Goal: Task Accomplishment & Management: Manage account settings

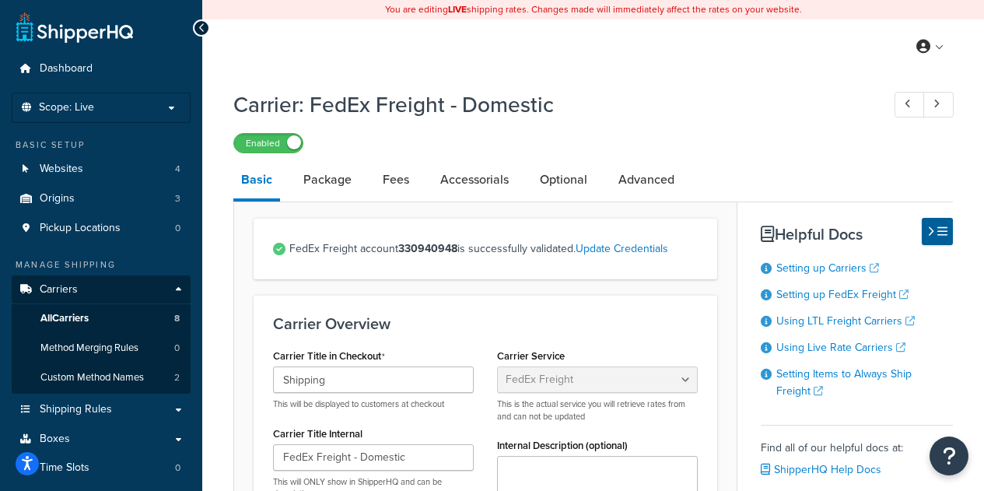
select select "fedExFreight"
click at [79, 320] on span "All Carriers" at bounding box center [64, 318] width 48 height 13
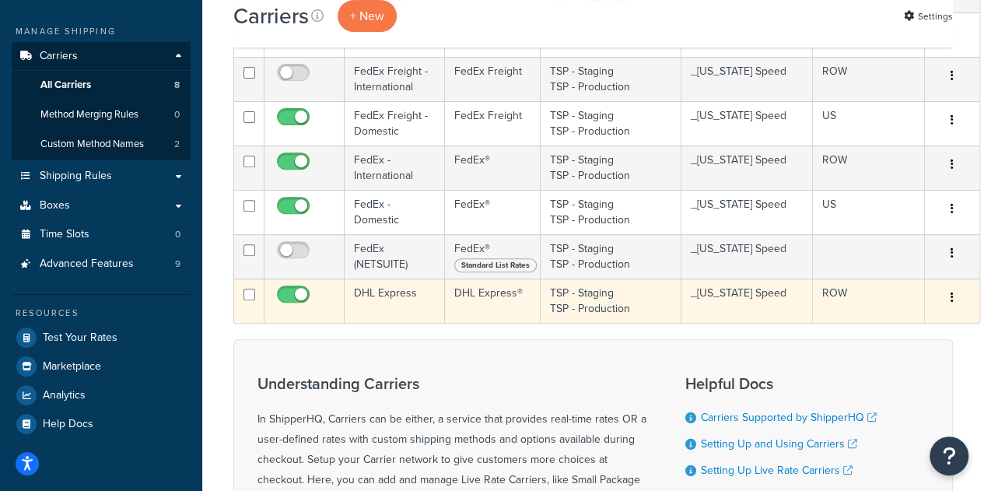
click at [387, 303] on td "DHL Express" at bounding box center [395, 301] width 100 height 44
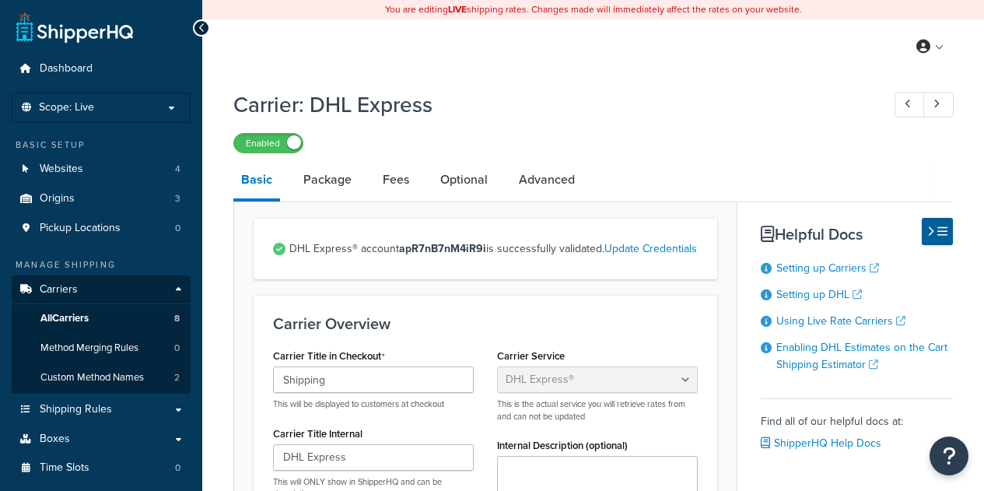
select select "dhl"
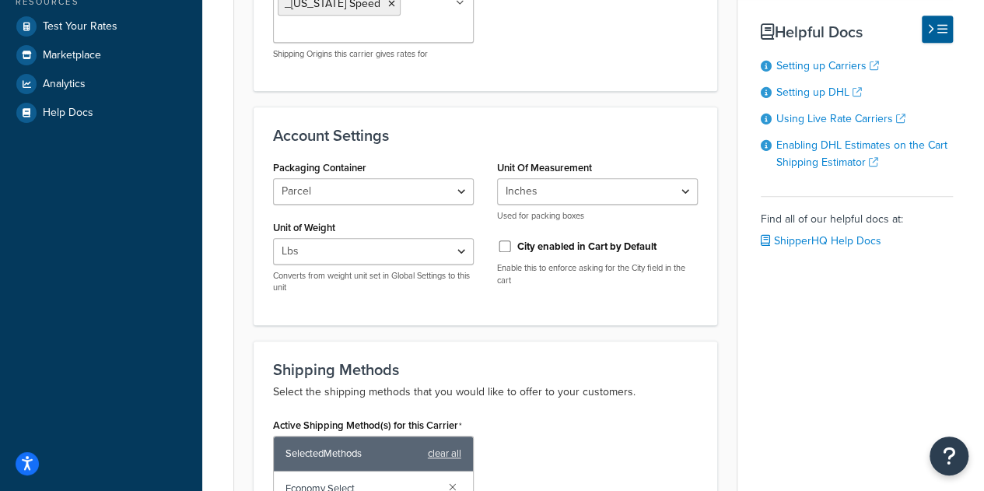
scroll to position [156, 0]
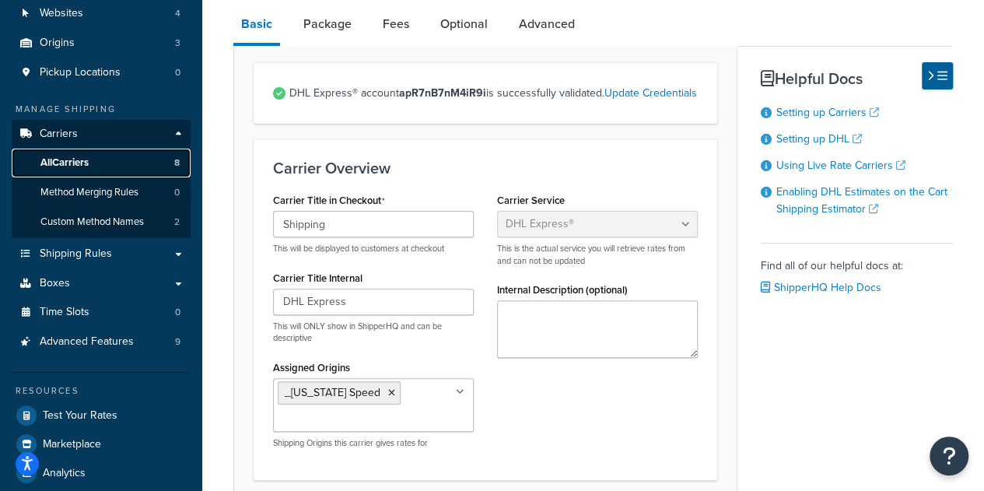
click at [93, 166] on link "All Carriers 8" at bounding box center [101, 163] width 179 height 29
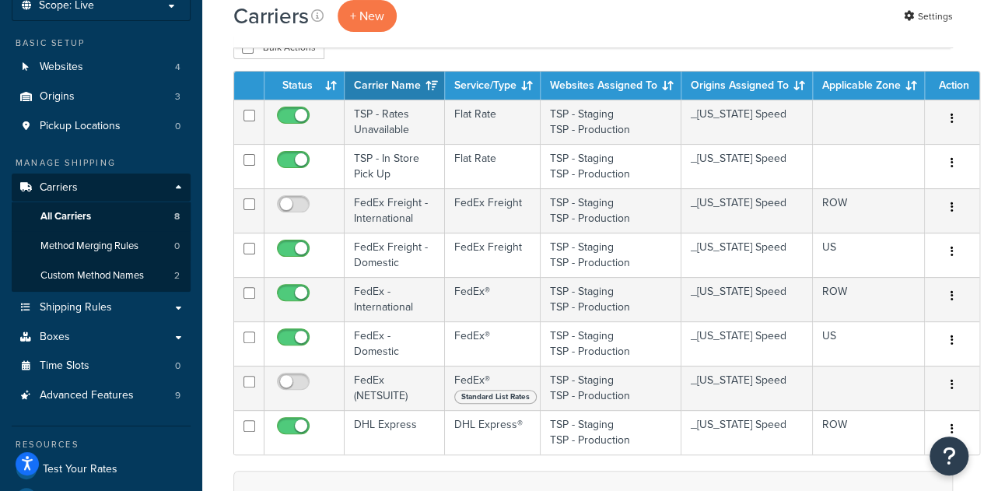
scroll to position [78, 0]
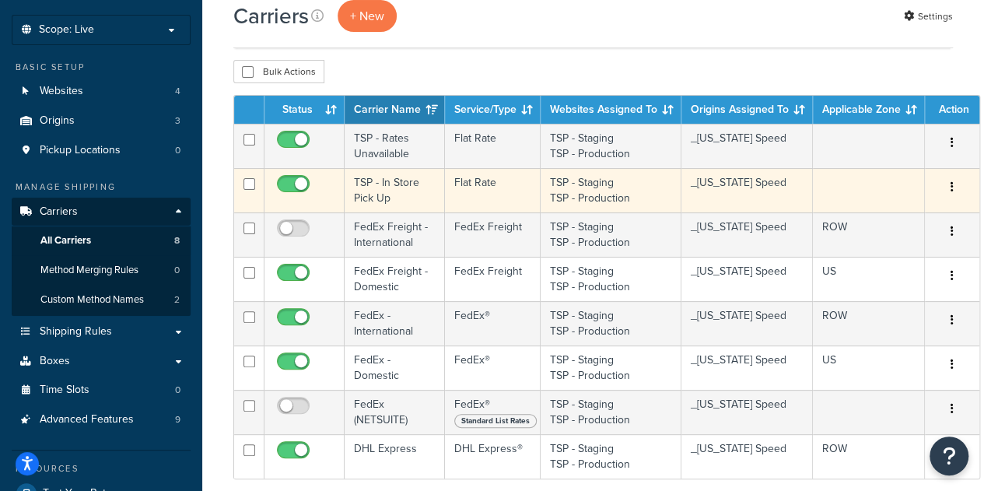
click at [397, 194] on td "TSP - In Store Pick Up" at bounding box center [395, 190] width 100 height 44
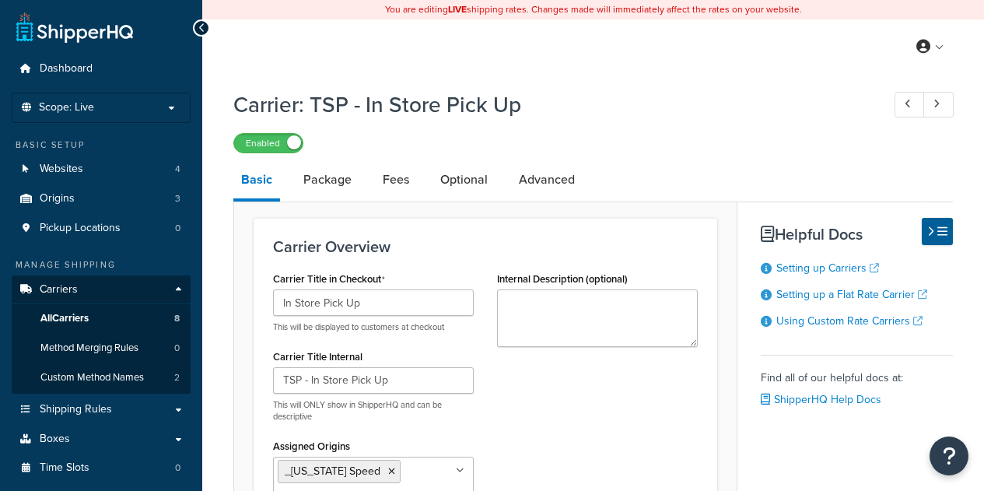
select select "flat"
drag, startPoint x: 398, startPoint y: 302, endPoint x: 225, endPoint y: 299, distance: 172.7
drag, startPoint x: 402, startPoint y: 382, endPoint x: 265, endPoint y: 379, distance: 137.0
click at [265, 379] on div "Carrier Title in Checkout In Store Pick Up This will be displayed to customers …" at bounding box center [373, 442] width 224 height 349
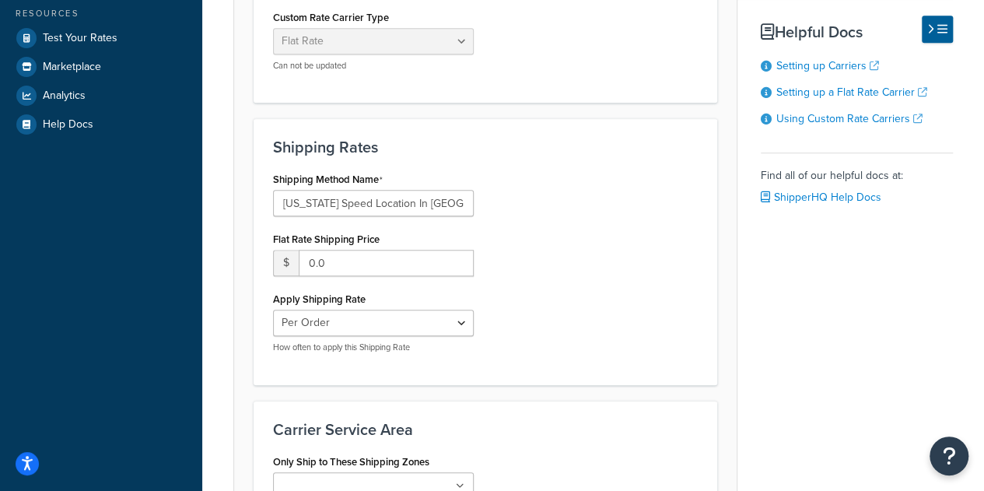
scroll to position [530, 0]
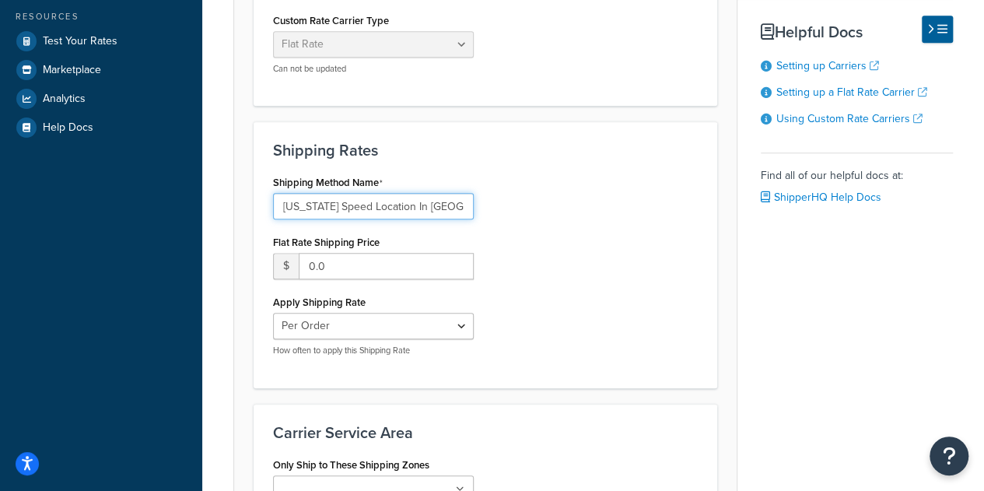
click at [339, 209] on input "Texas Speed Location In Georgetown Texas" at bounding box center [373, 206] width 201 height 26
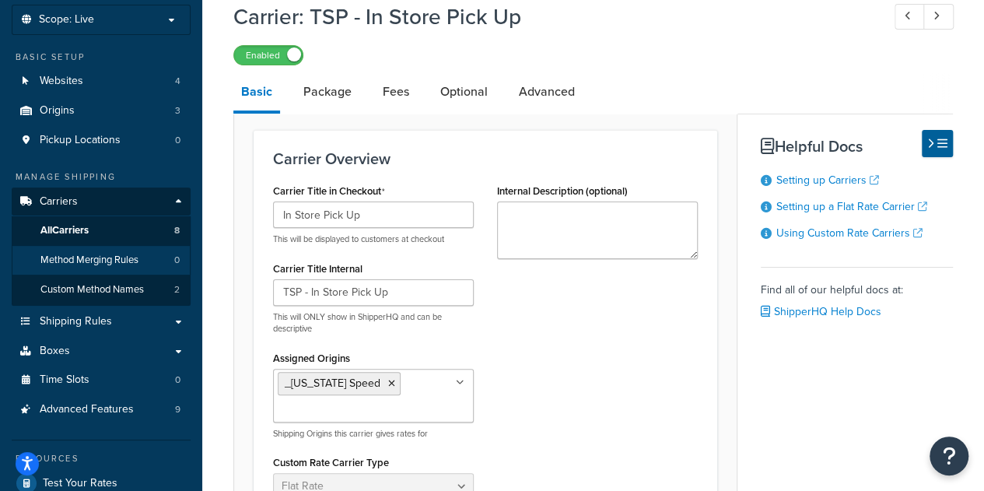
scroll to position [0, 0]
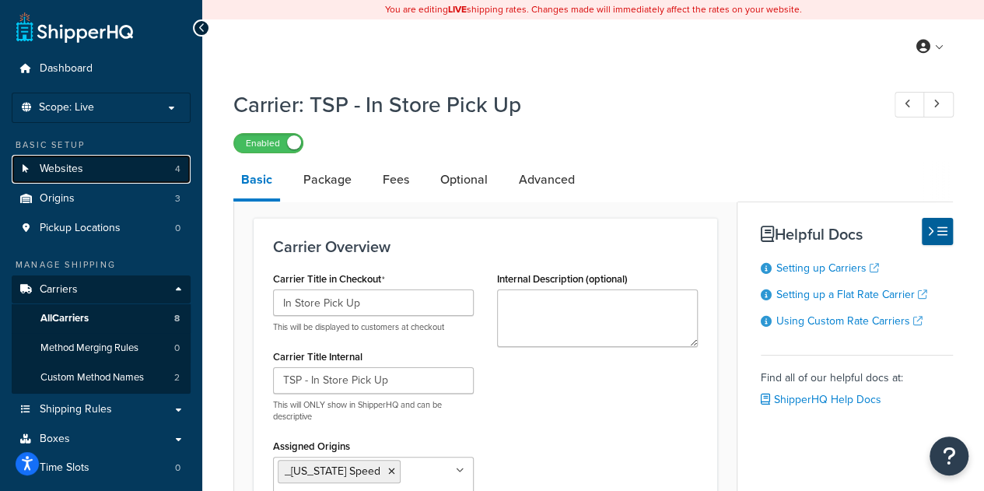
click at [120, 166] on link "Websites 4" at bounding box center [101, 169] width 179 height 29
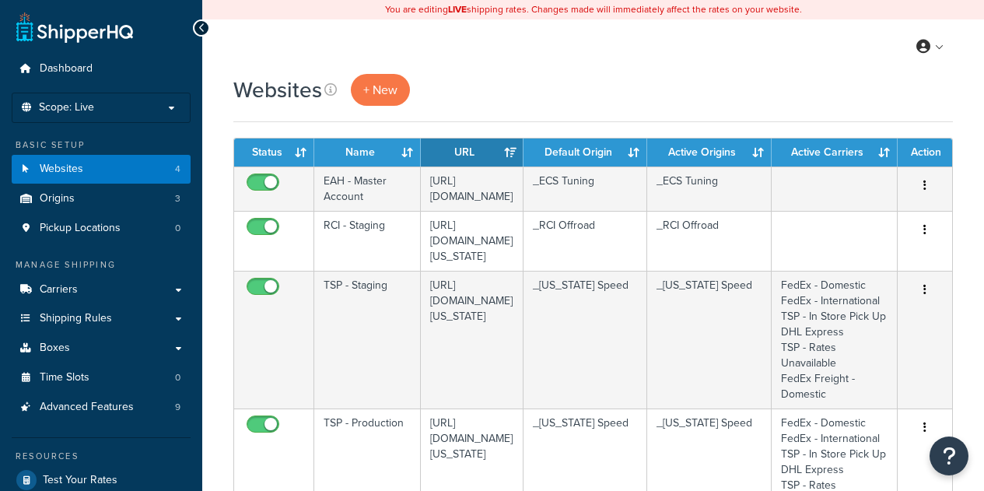
click at [104, 78] on link "Dashboard" at bounding box center [101, 68] width 179 height 29
